Goal: Task Accomplishment & Management: Use online tool/utility

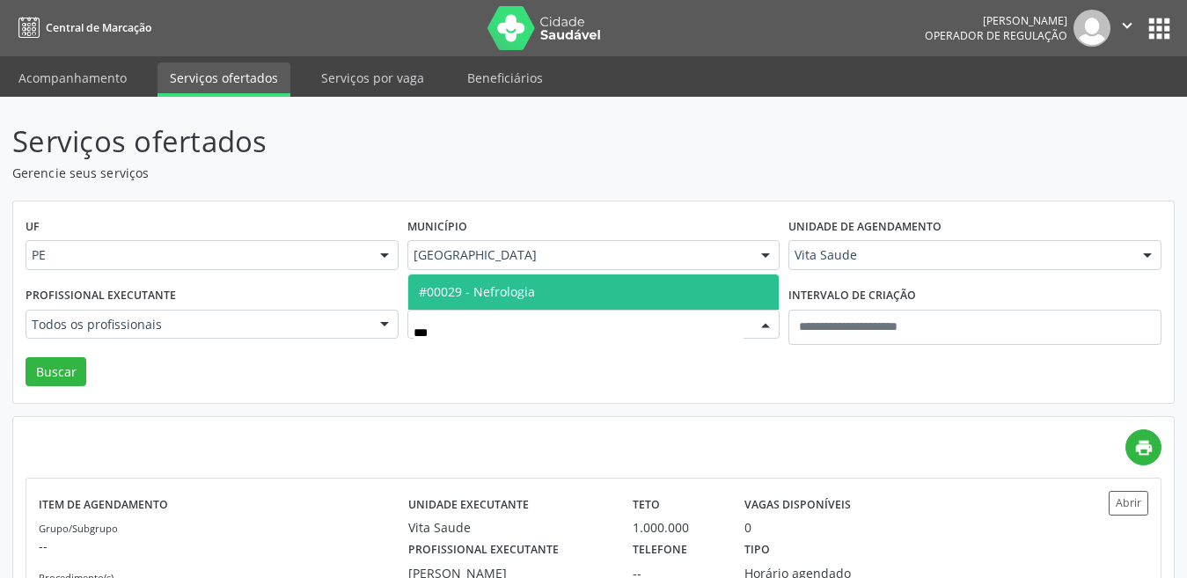
type input "****"
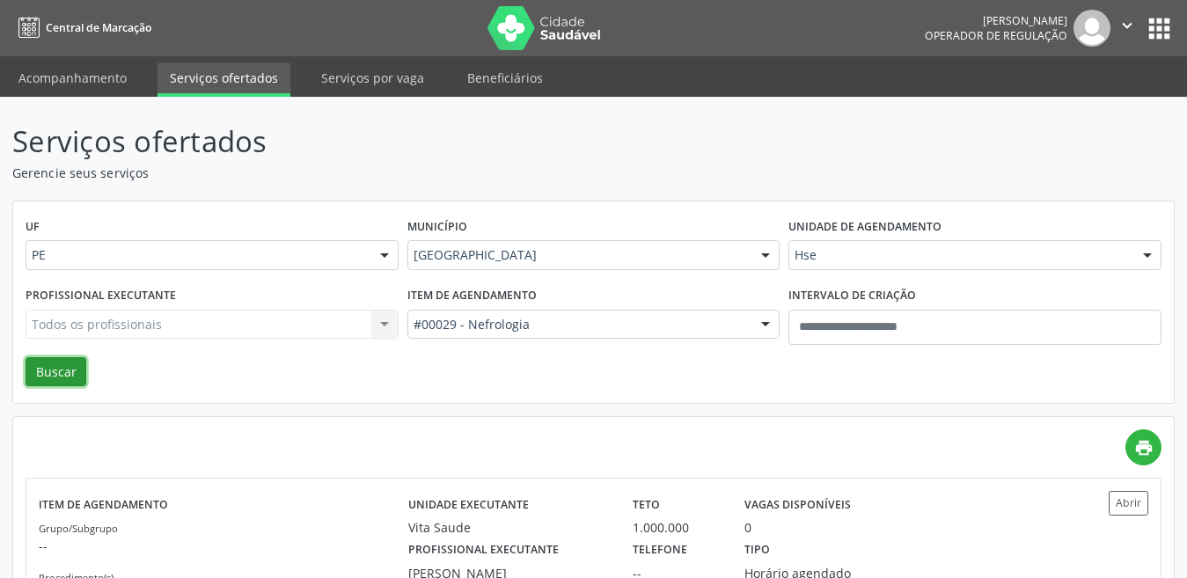
click at [69, 379] on button "Buscar" at bounding box center [56, 372] width 61 height 30
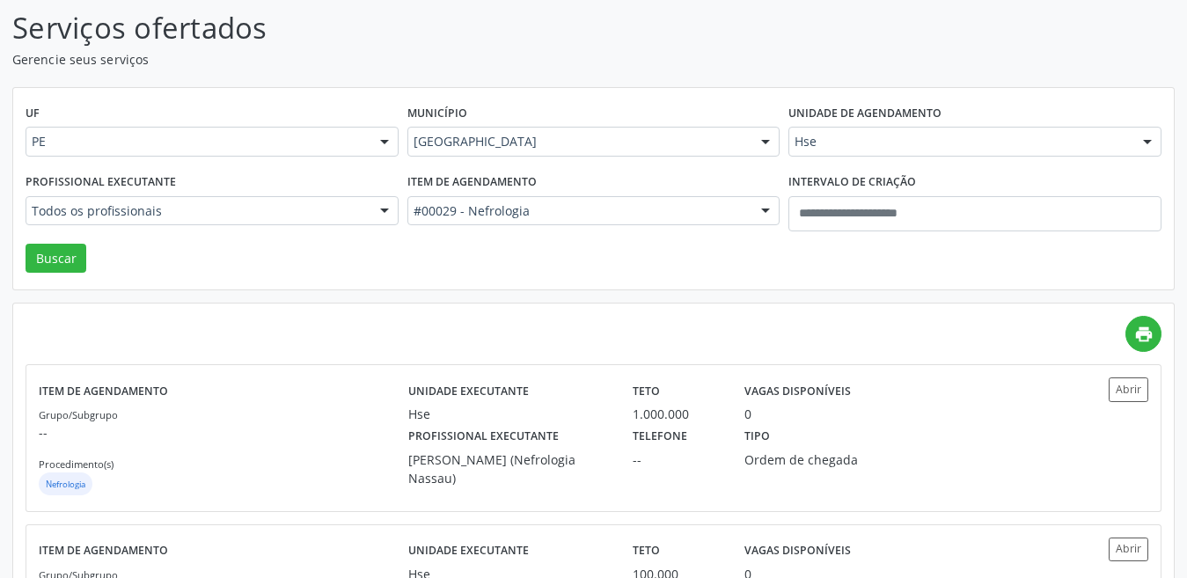
scroll to position [9, 0]
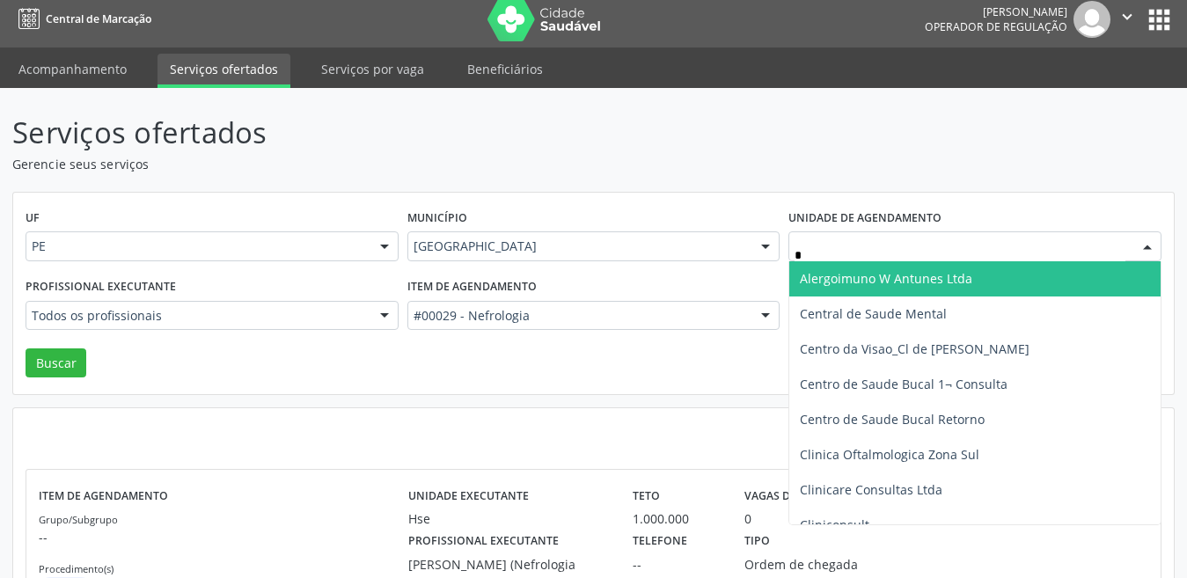
type input "**"
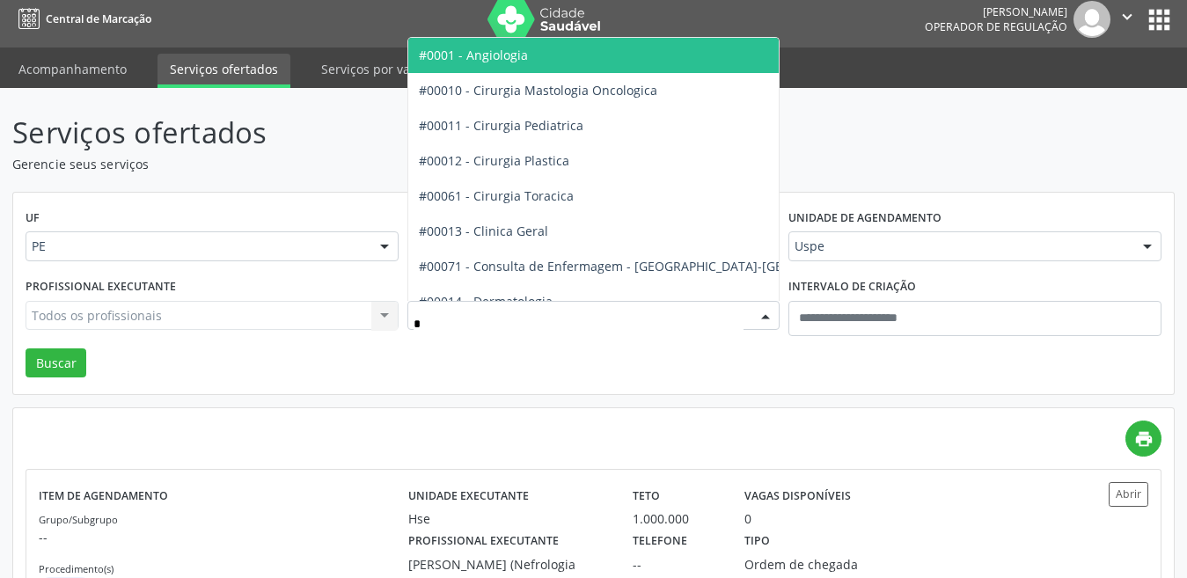
type input "**"
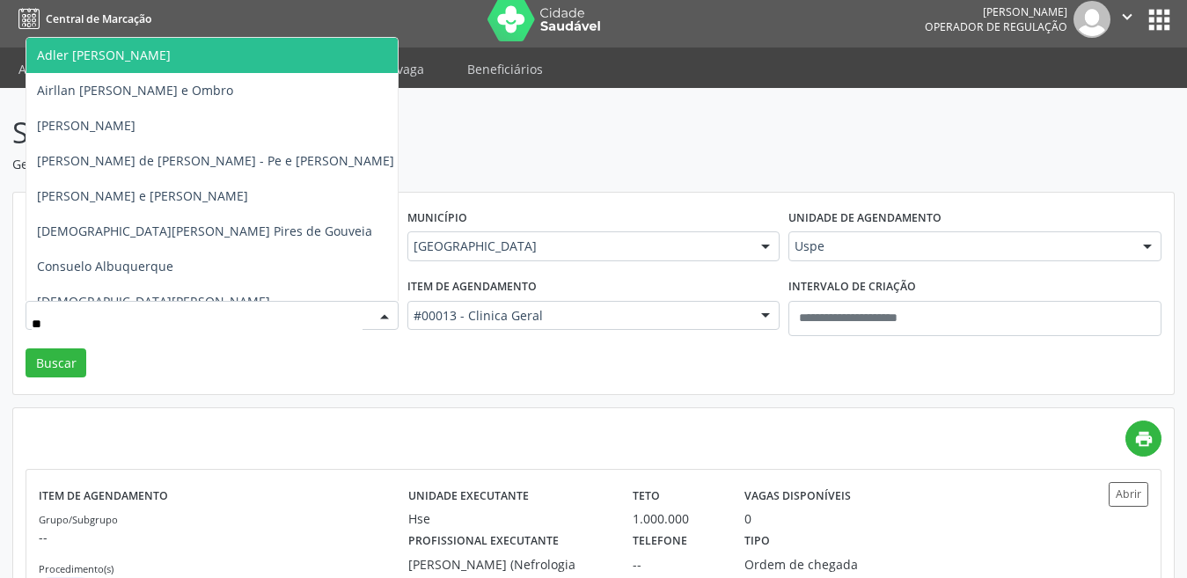
type input "***"
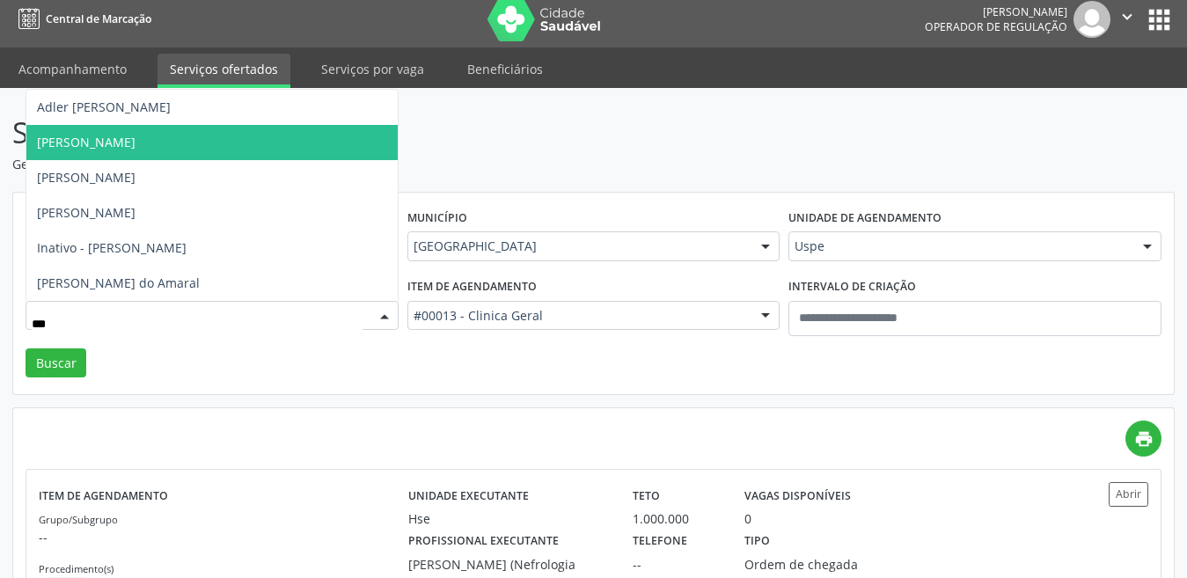
click at [178, 146] on span "[PERSON_NAME]" at bounding box center [211, 142] width 371 height 35
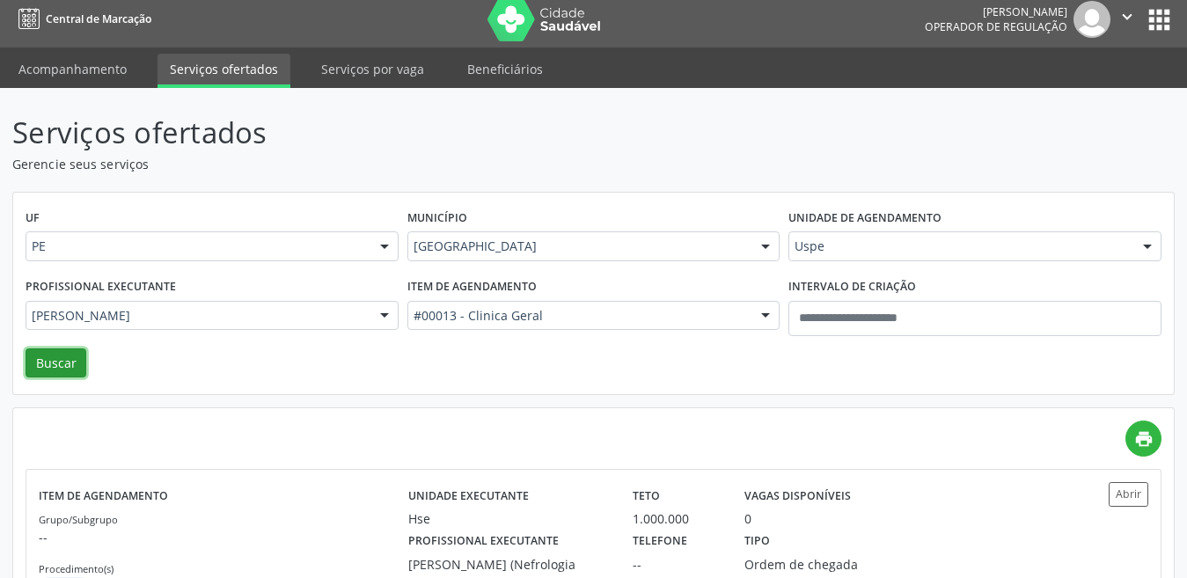
click at [69, 362] on button "Buscar" at bounding box center [56, 363] width 61 height 30
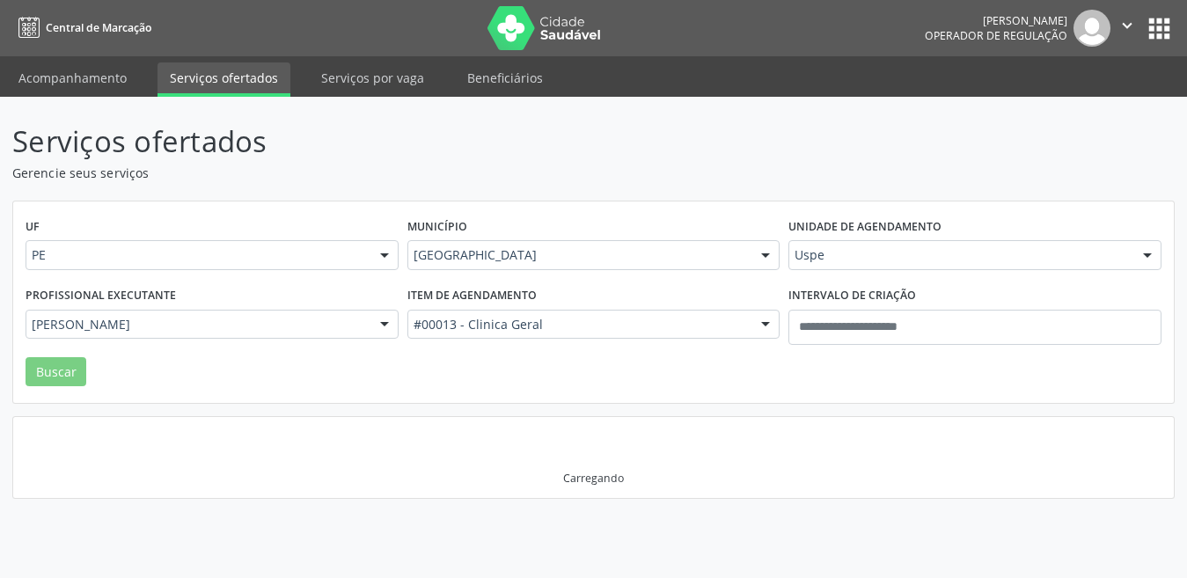
scroll to position [0, 0]
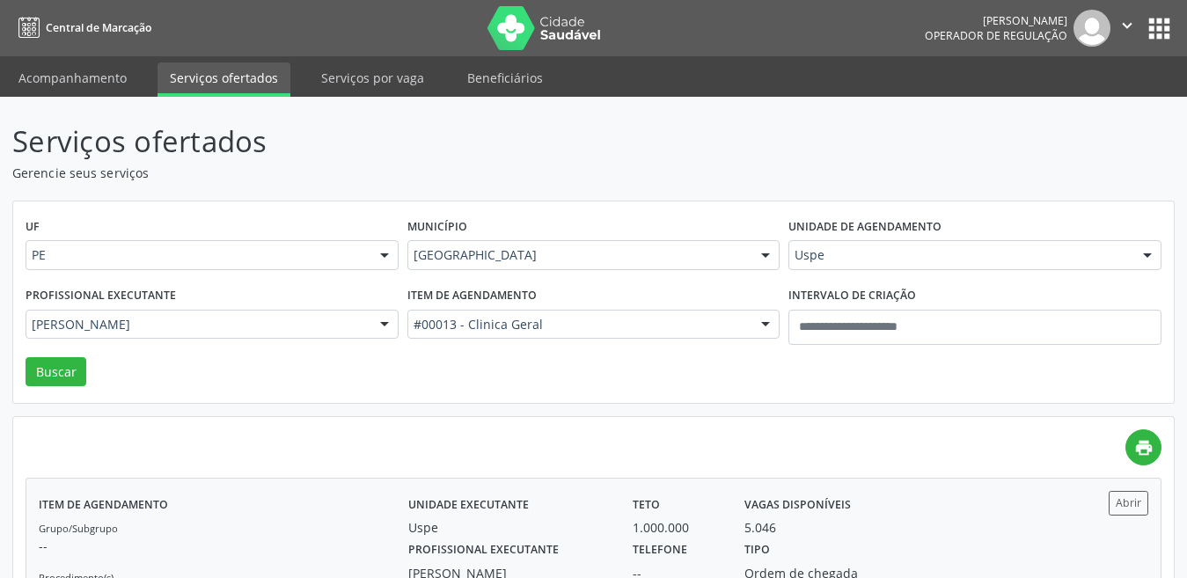
click at [840, 516] on label "Vagas disponíveis" at bounding box center [797, 504] width 106 height 27
click at [892, 540] on div "Tipo Ordem de chegada" at bounding box center [816, 560] width 168 height 46
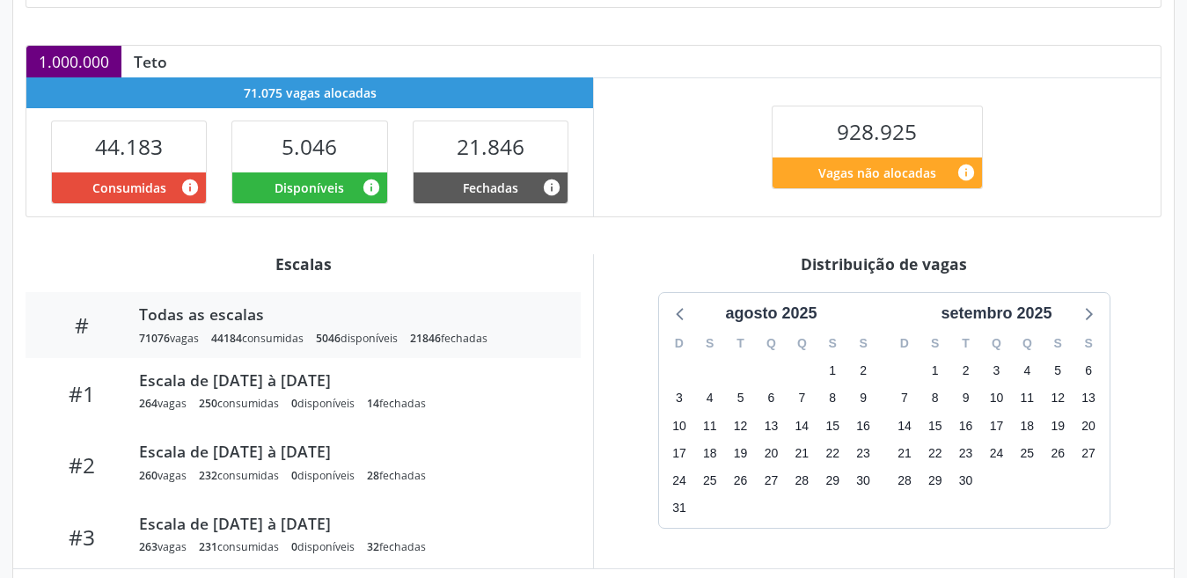
scroll to position [501, 0]
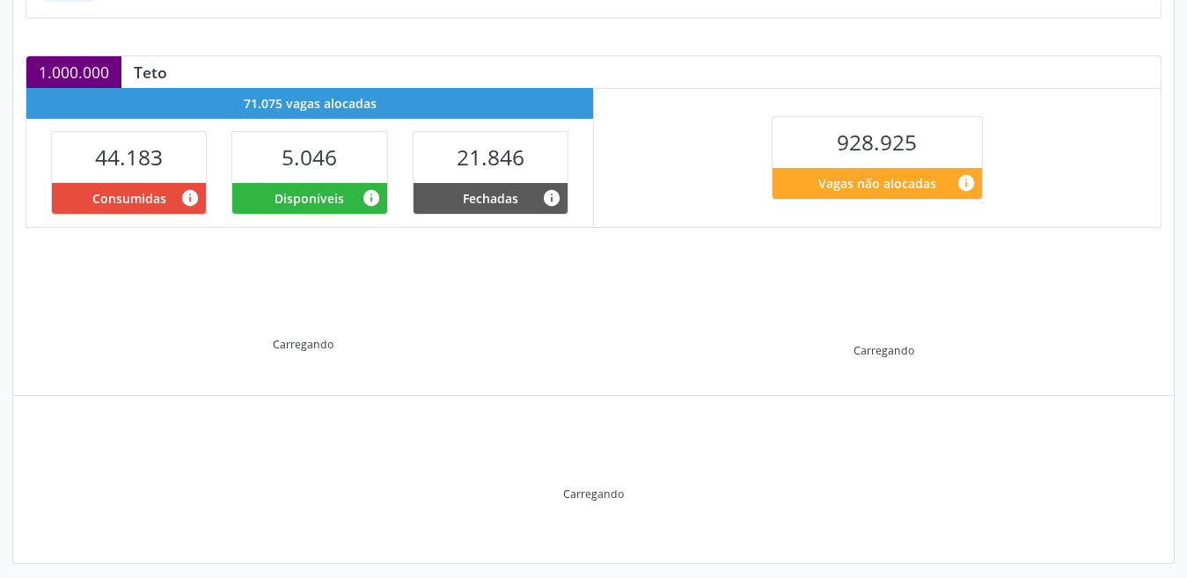
scroll to position [353, 0]
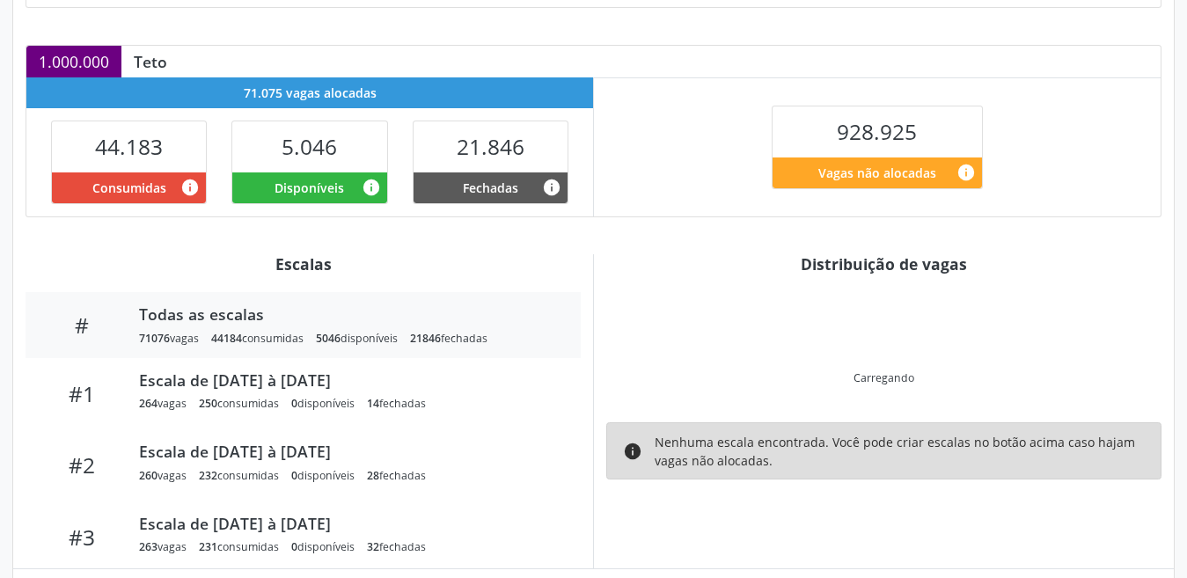
click at [759, 132] on div "928.925 Vagas não alocadas info" at bounding box center [877, 147] width 236 height 83
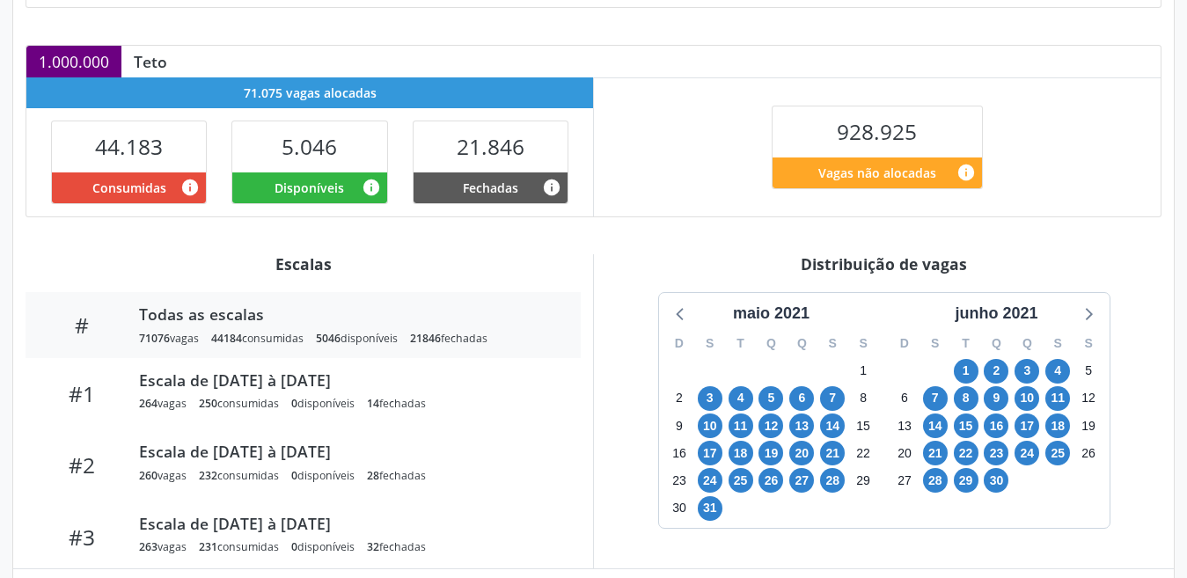
scroll to position [537, 0]
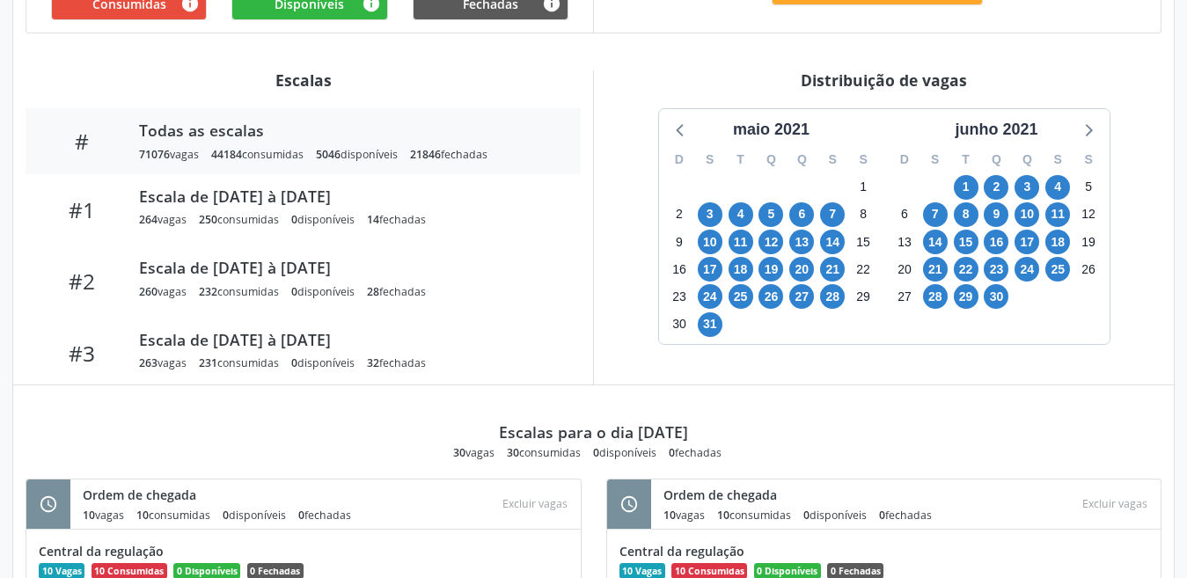
click at [759, 132] on div "maio 2021" at bounding box center [771, 130] width 91 height 24
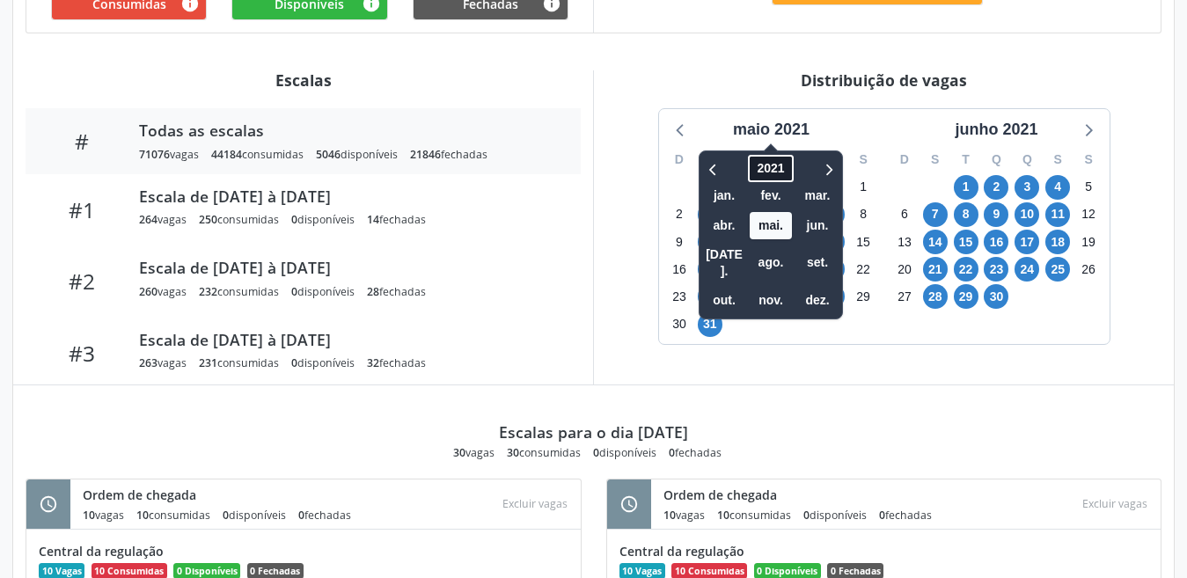
click at [768, 171] on span "2021" at bounding box center [770, 168] width 45 height 27
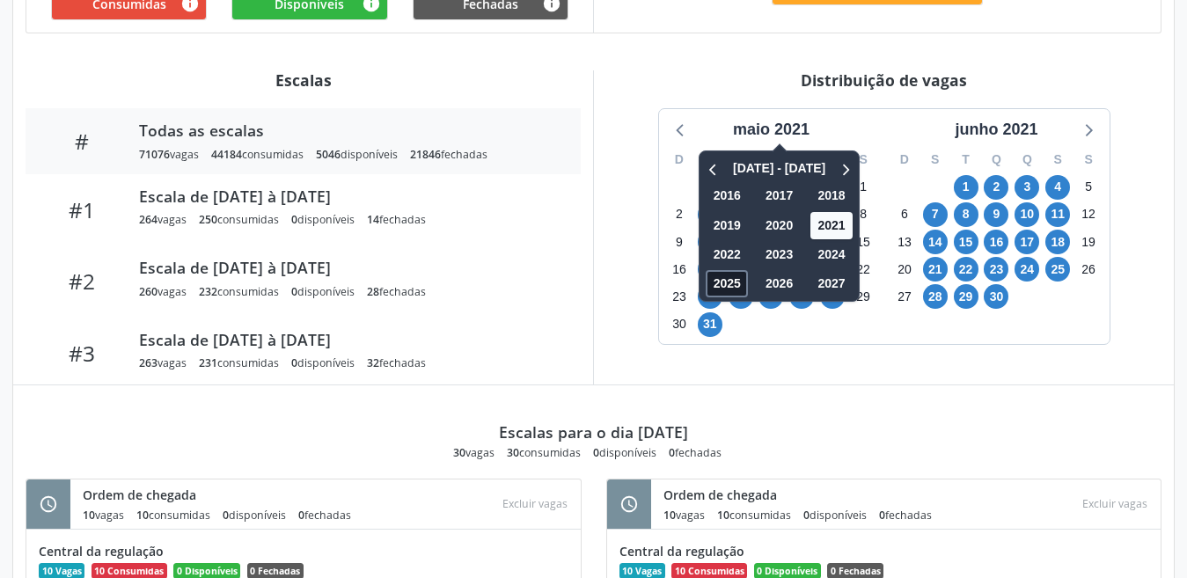
click at [731, 283] on span "2025" at bounding box center [727, 283] width 42 height 27
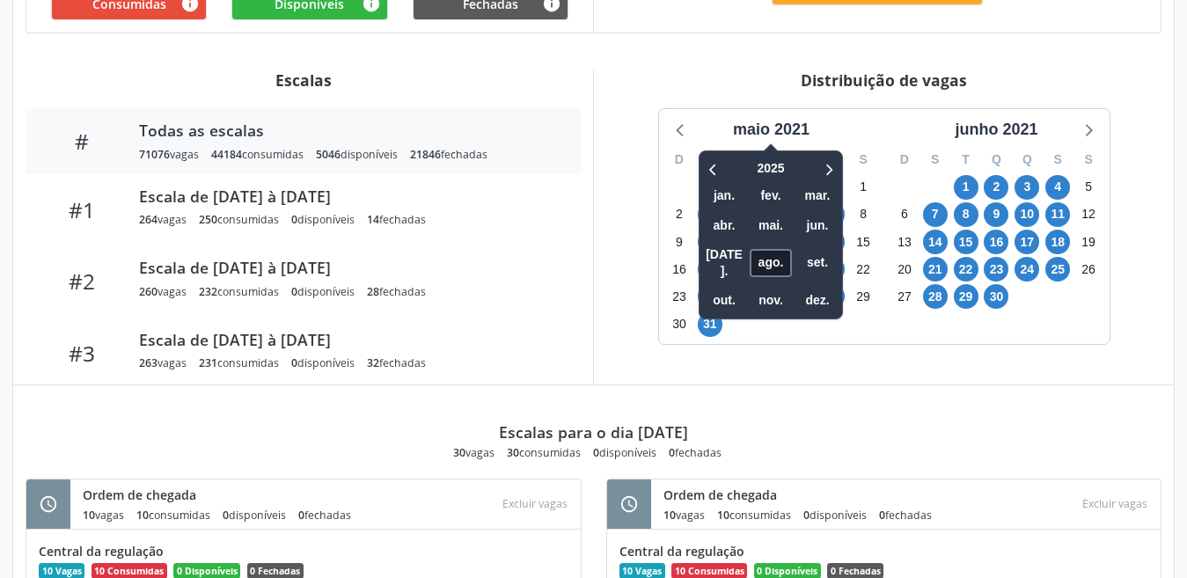
click at [769, 260] on span "ago." at bounding box center [771, 262] width 42 height 27
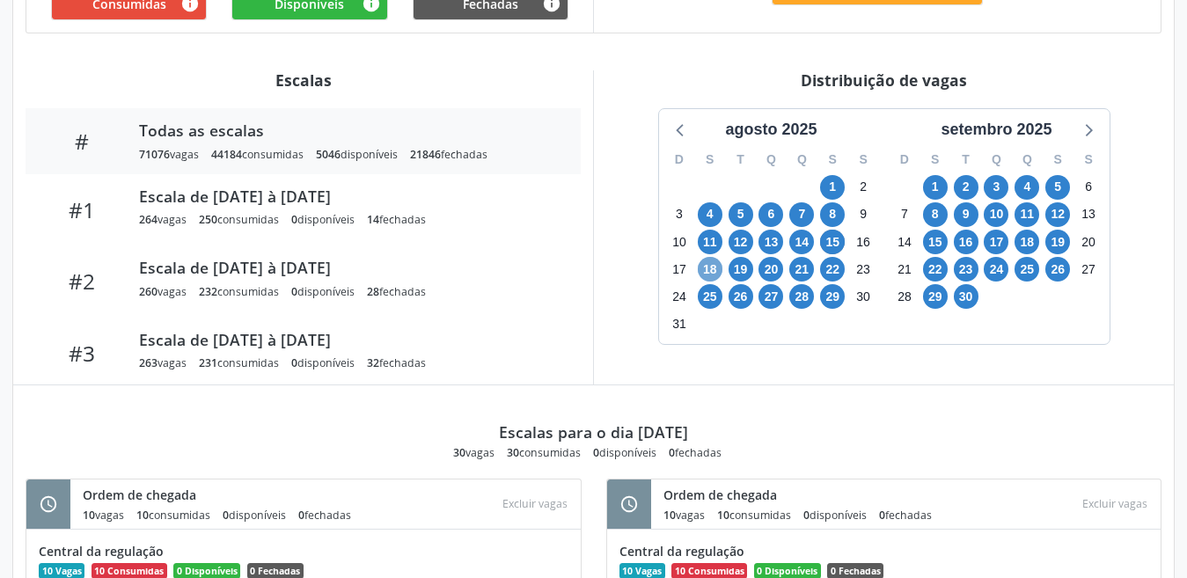
drag, startPoint x: 705, startPoint y: 263, endPoint x: 751, endPoint y: 288, distance: 52.7
click at [751, 288] on div "D S T Q Q S S 27 28 29 30 31 1 2 3 4 5 6 7 8 9 10 11 12 13 14 15 16 17 18 19 20…" at bounding box center [771, 243] width 225 height 202
click at [716, 274] on span "18" at bounding box center [710, 269] width 25 height 25
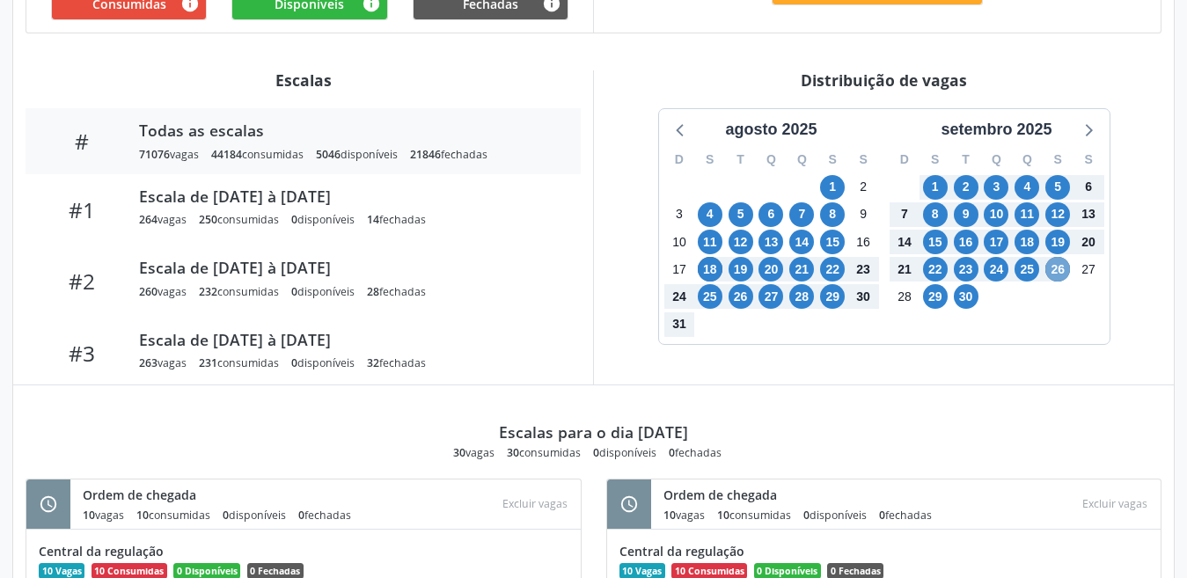
click at [1051, 275] on span "26" at bounding box center [1057, 269] width 25 height 25
